Goal: Task Accomplishment & Management: Use online tool/utility

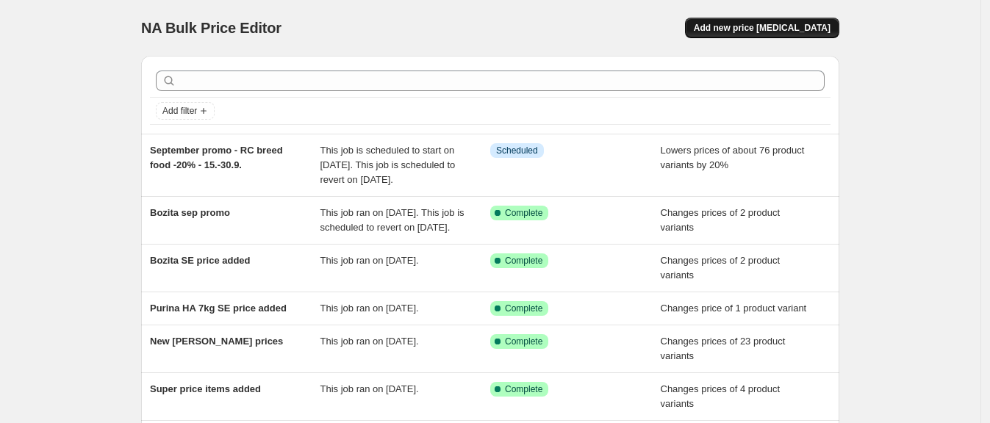
click at [764, 31] on span "Add new price [MEDICAL_DATA]" at bounding box center [762, 28] width 137 height 12
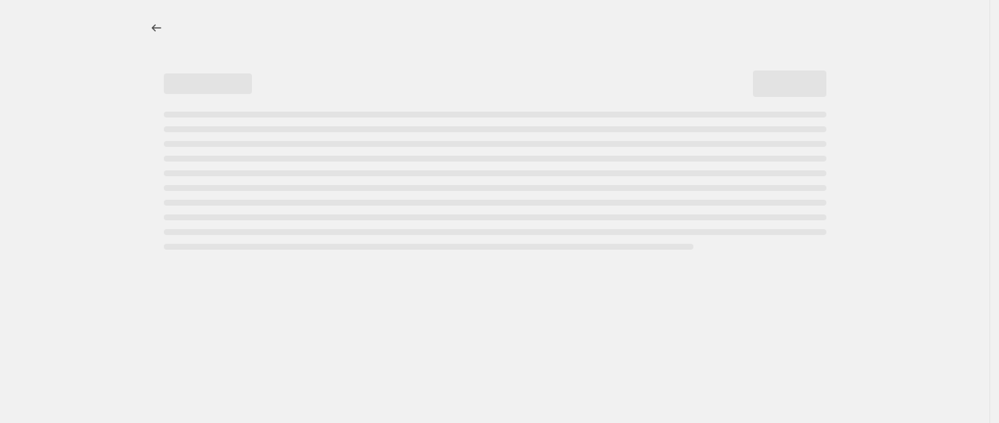
select select "percentage"
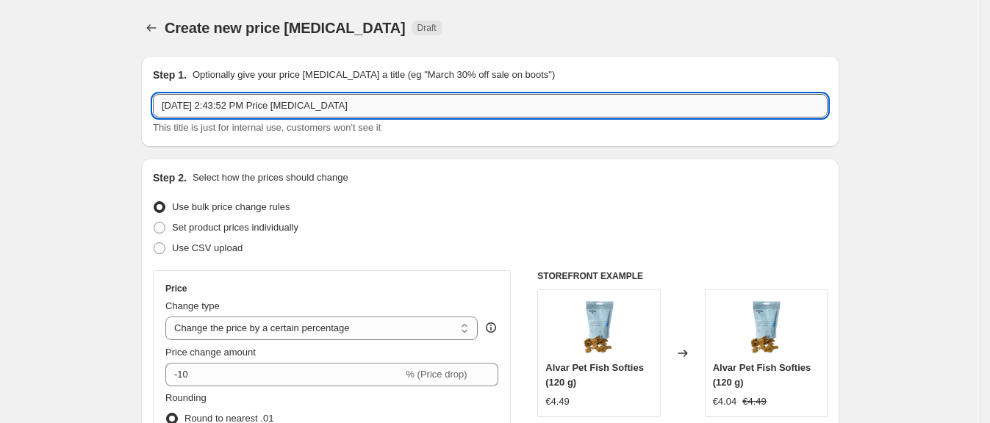
click at [284, 98] on input "[DATE] 2:43:52 PM Price [MEDICAL_DATA]" at bounding box center [490, 106] width 674 height 24
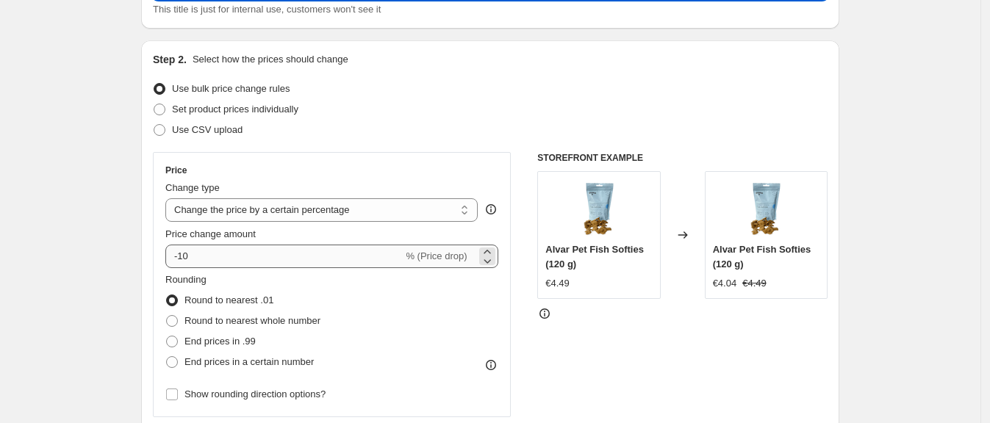
type input "More products added to purina oct promo"
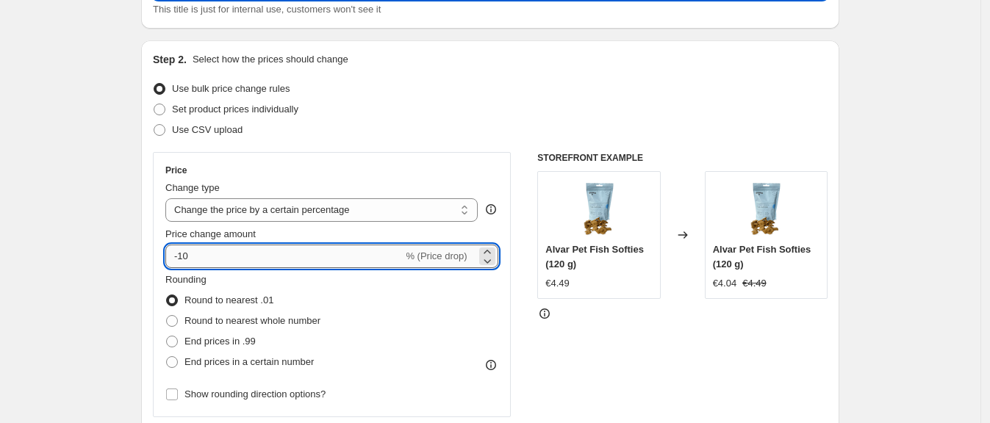
click at [304, 261] on input "-10" at bounding box center [283, 257] width 237 height 24
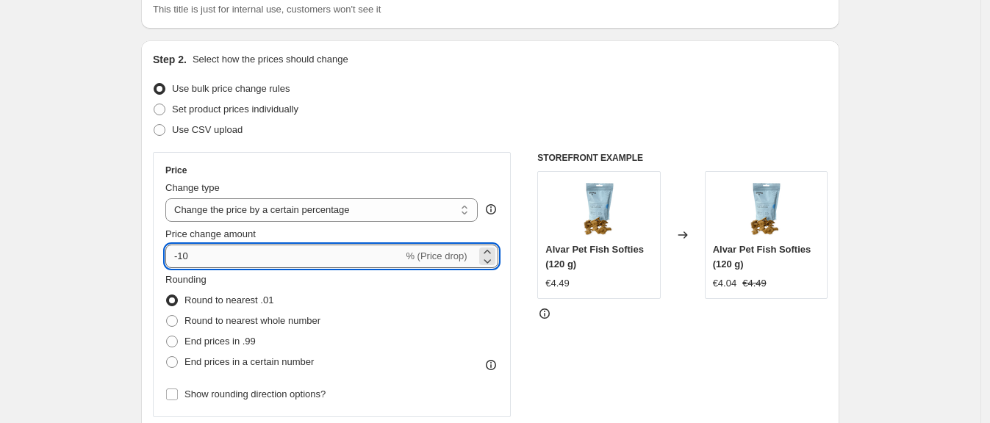
type input "-1"
type input "-25"
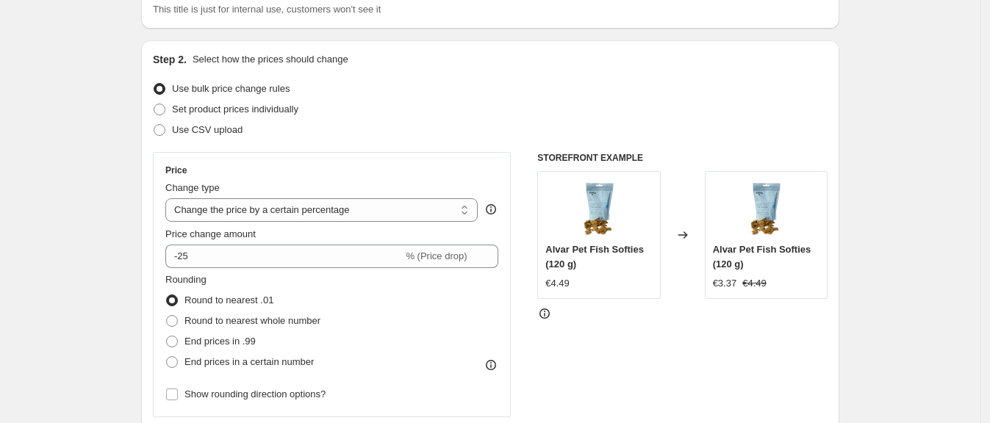
click at [385, 165] on div "Price" at bounding box center [331, 171] width 333 height 12
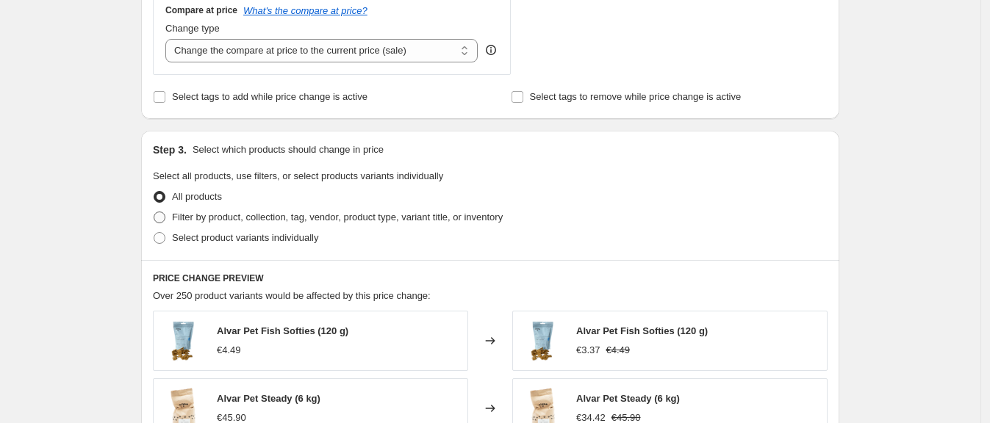
scroll to position [556, 0]
click at [166, 245] on label "Select product variants individually" at bounding box center [235, 237] width 165 height 21
click at [154, 232] on input "Select product variants individually" at bounding box center [154, 231] width 1 height 1
radio input "true"
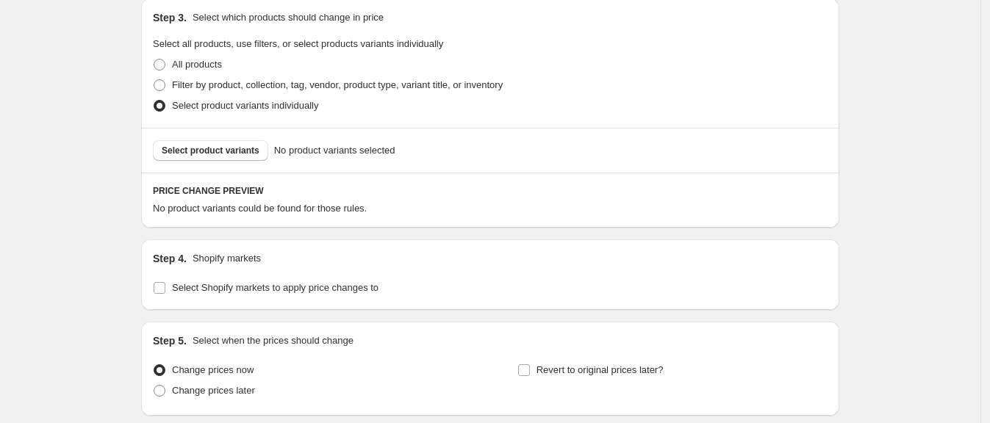
scroll to position [732, 0]
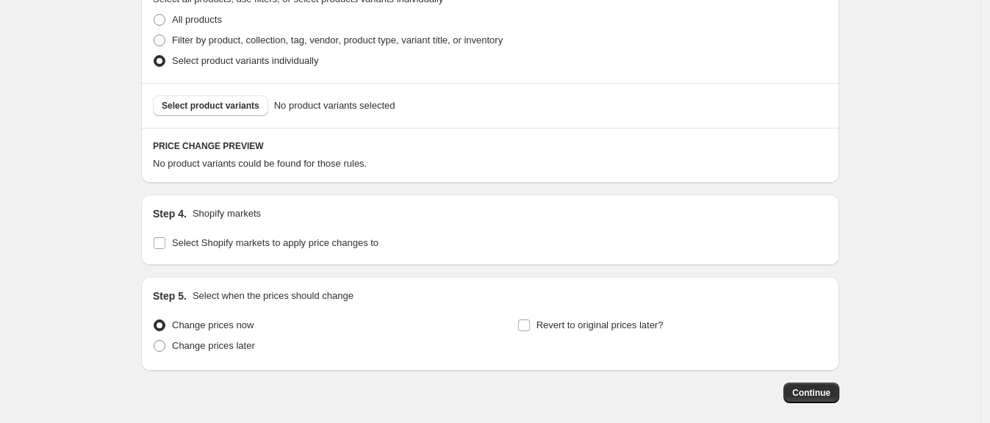
click at [165, 245] on input "Select Shopify markets to apply price changes to" at bounding box center [160, 243] width 12 height 12
checkbox input "true"
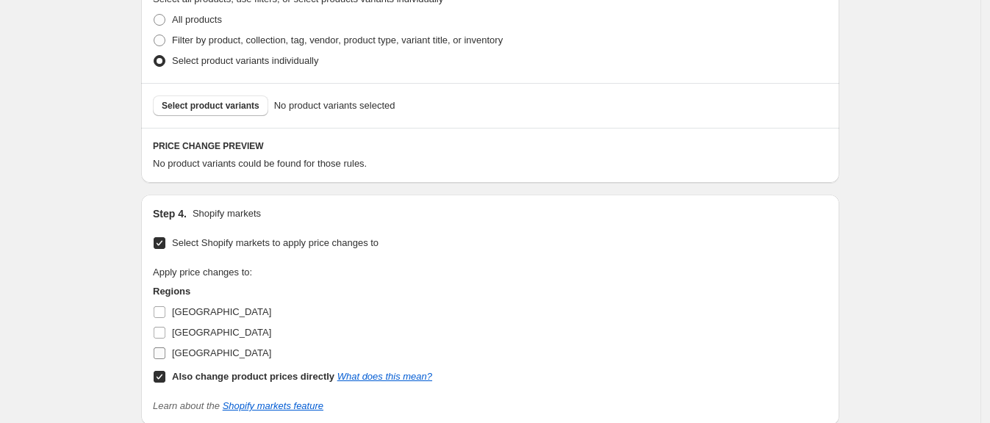
click at [163, 360] on label "Sweden" at bounding box center [212, 353] width 118 height 21
click at [163, 359] on input "Sweden" at bounding box center [160, 353] width 12 height 12
checkbox input "true"
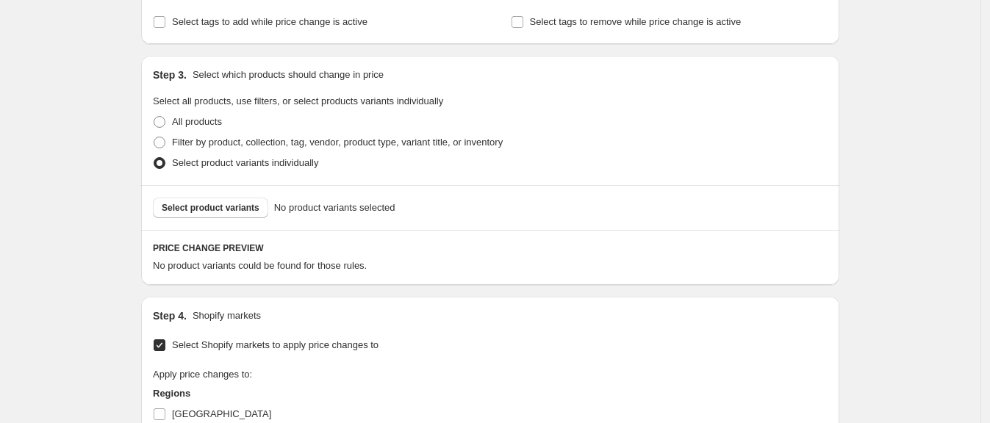
scroll to position [630, 0]
click at [233, 218] on div "Select product variants No product variants selected" at bounding box center [490, 208] width 698 height 45
click at [232, 204] on span "Select product variants" at bounding box center [211, 209] width 98 height 12
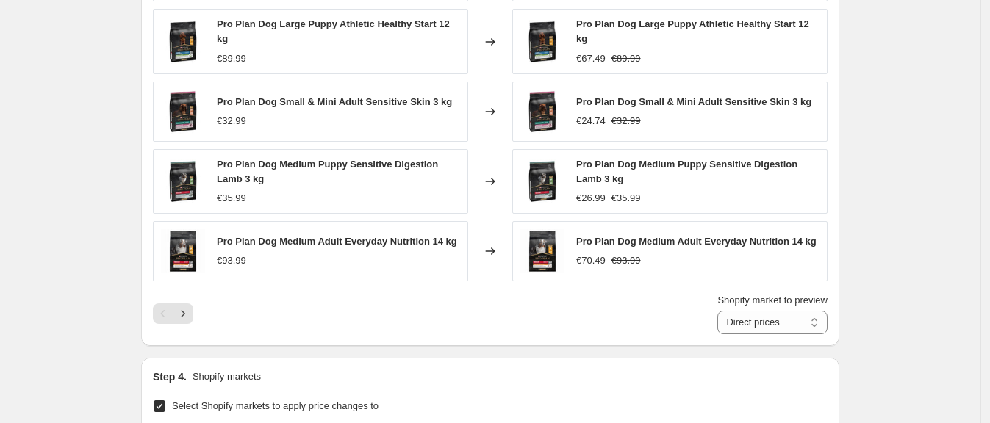
scroll to position [975, 0]
click at [193, 309] on button "Next" at bounding box center [183, 313] width 21 height 21
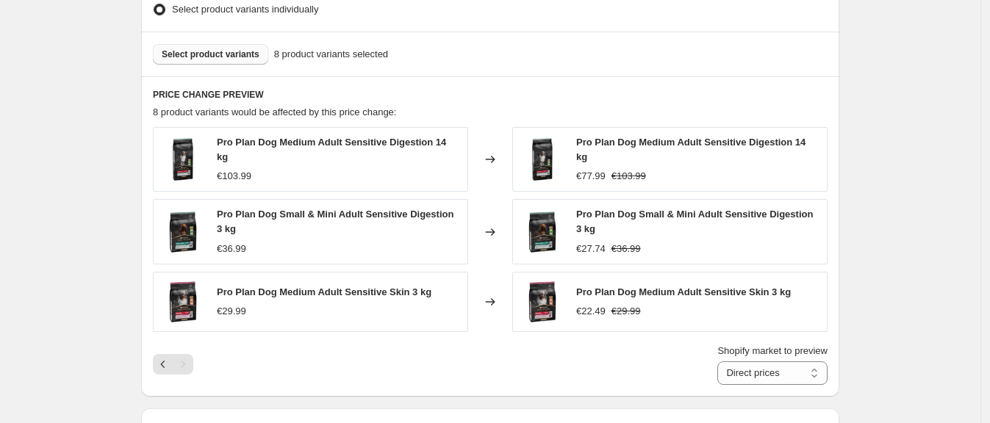
scroll to position [785, 0]
click at [162, 361] on icon "Previous" at bounding box center [163, 363] width 15 height 15
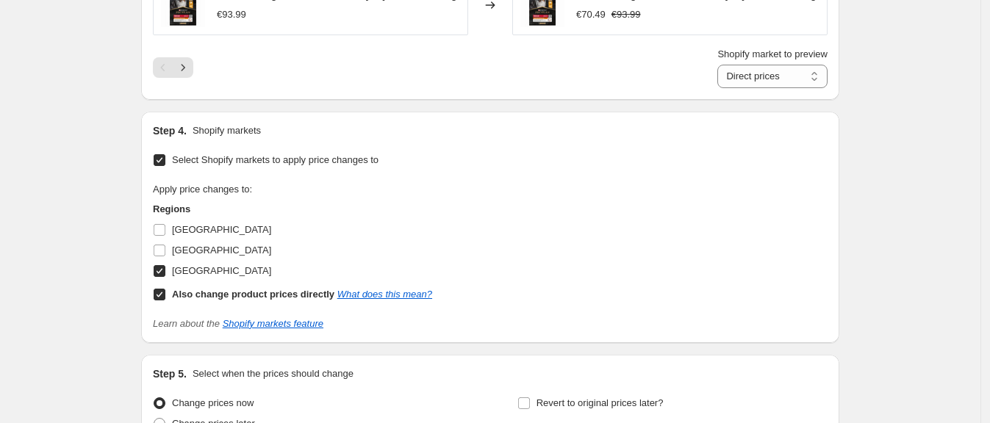
scroll to position [1366, 0]
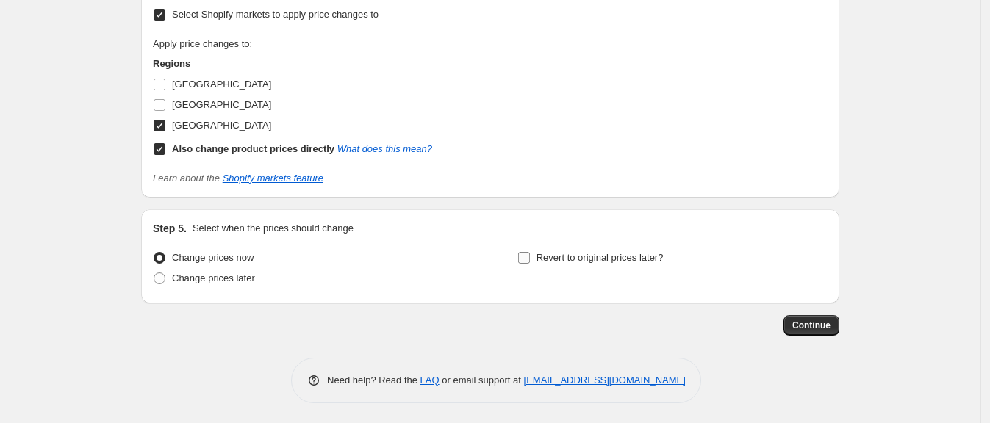
click at [522, 257] on span at bounding box center [523, 257] width 13 height 13
click at [522, 257] on input "Revert to original prices later?" at bounding box center [524, 258] width 12 height 12
checkbox input "true"
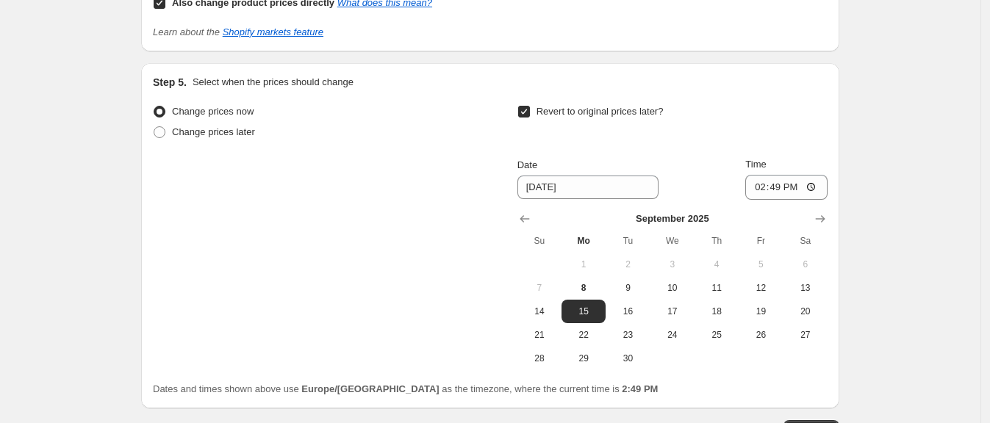
scroll to position [1513, 0]
click at [825, 216] on icon "Show next month, October 2025" at bounding box center [820, 217] width 15 height 15
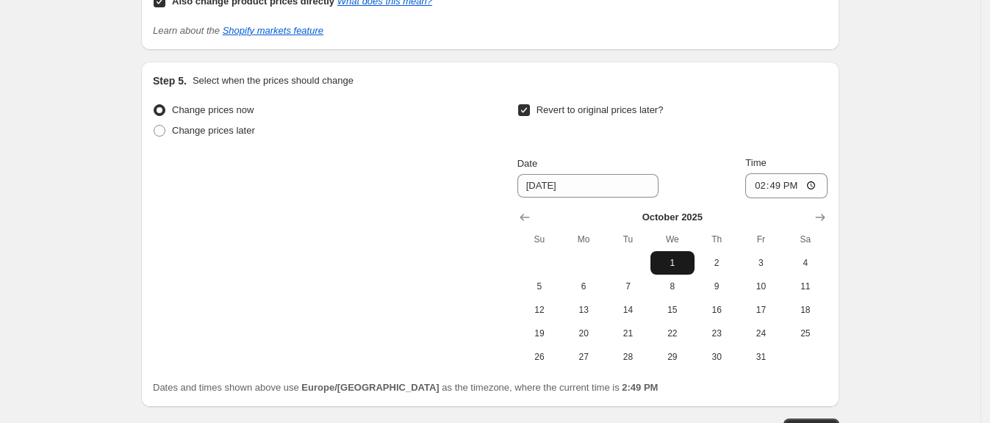
click at [672, 251] on button "1" at bounding box center [672, 263] width 44 height 24
type input "10/1/2025"
click at [777, 190] on input "14:49" at bounding box center [786, 185] width 82 height 25
type input "02:49"
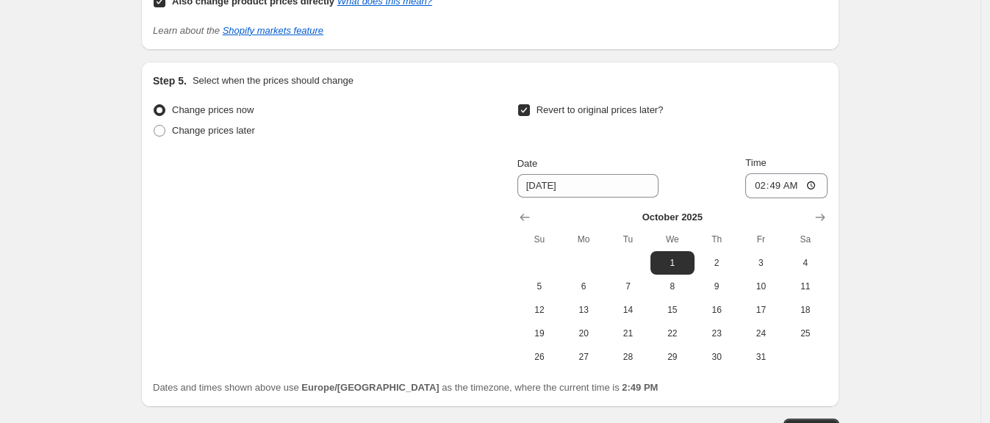
scroll to position [1617, 0]
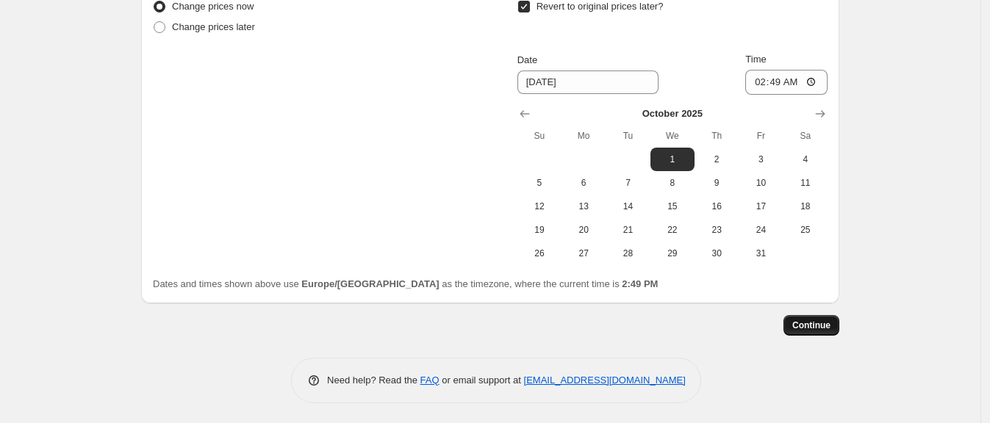
click at [826, 320] on span "Continue" at bounding box center [811, 326] width 38 height 12
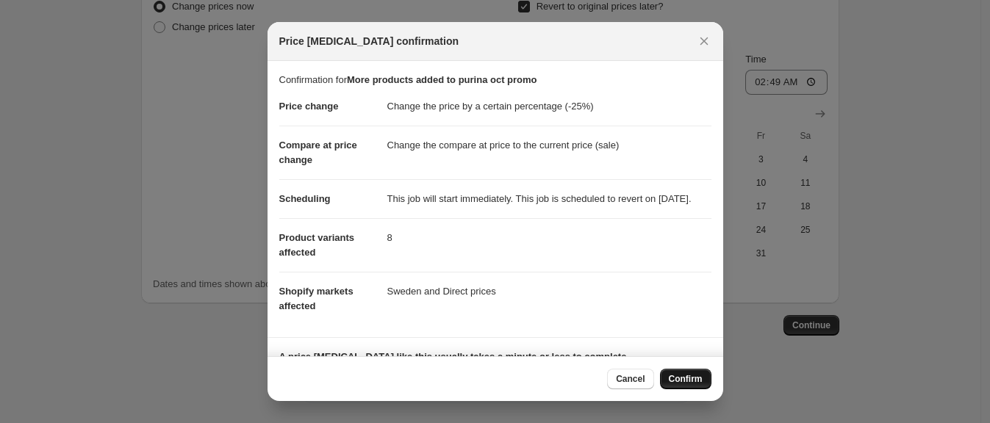
click at [699, 378] on span "Confirm" at bounding box center [686, 379] width 34 height 12
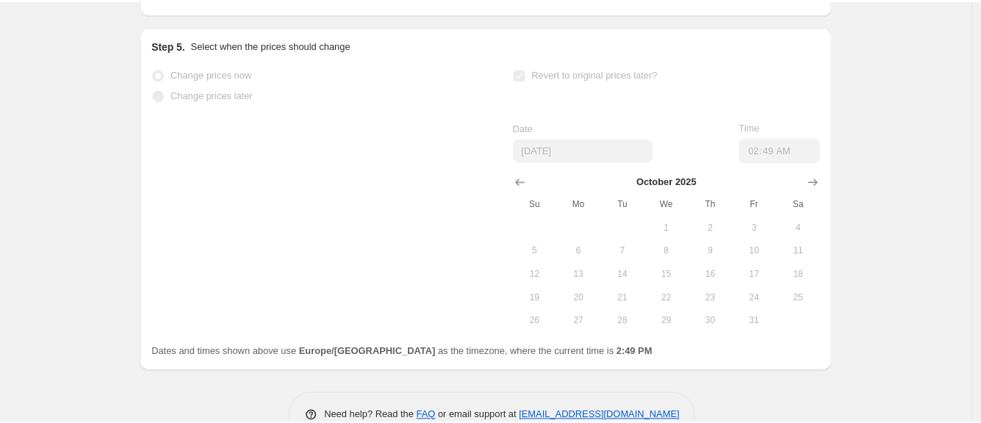
scroll to position [1655, 0]
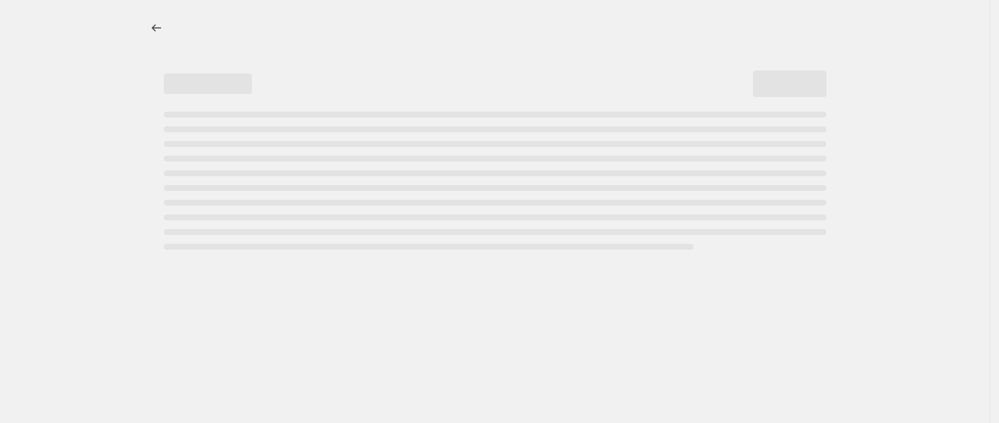
select select "percentage"
